Goal: Transaction & Acquisition: Obtain resource

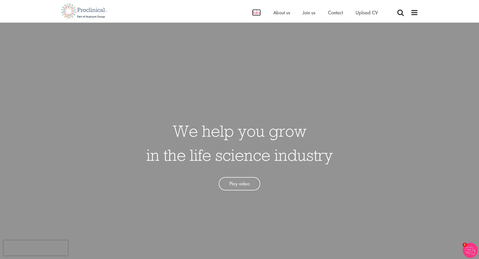
click at [255, 14] on span "Jobs" at bounding box center [256, 12] width 9 height 7
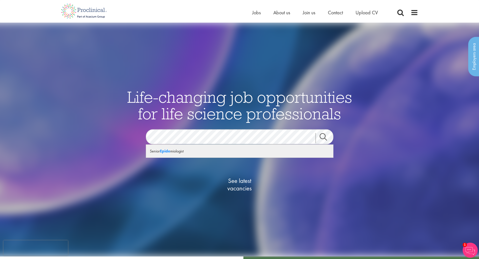
click at [176, 151] on div "Senior Epide miologist" at bounding box center [239, 151] width 187 height 13
